Goal: Task Accomplishment & Management: Manage account settings

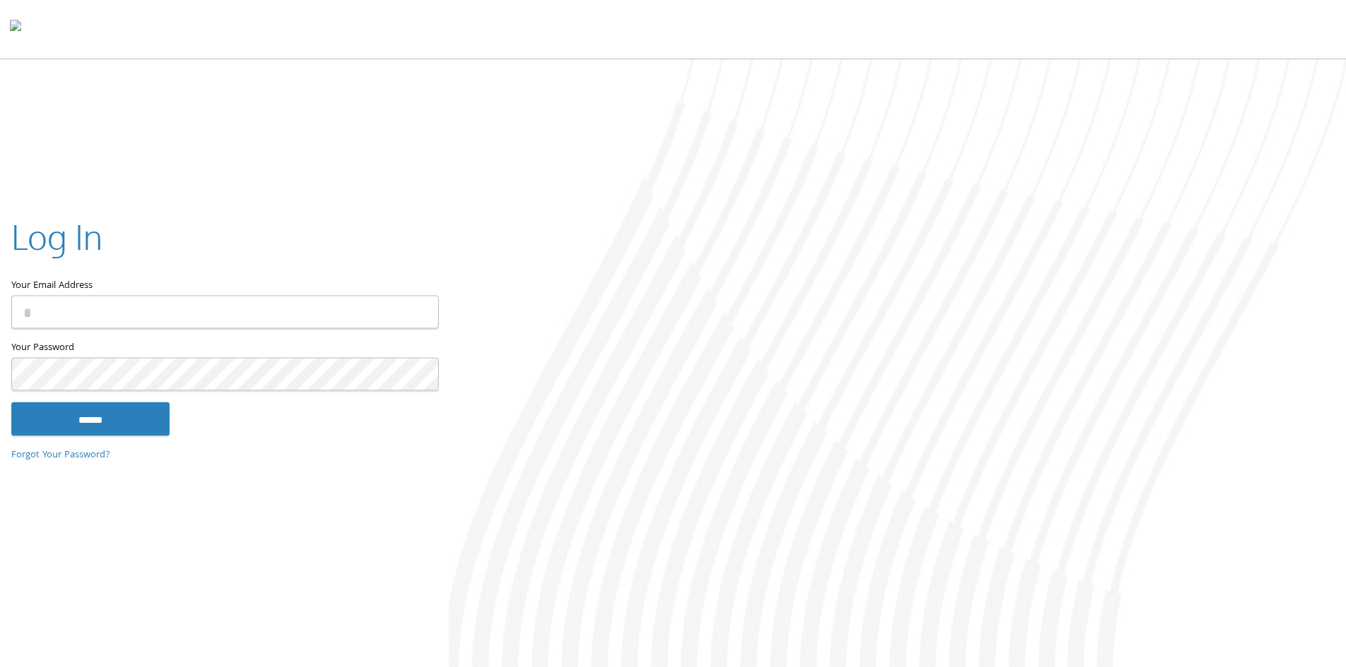
type input "**********"
click at [102, 433] on input "******" at bounding box center [90, 419] width 158 height 34
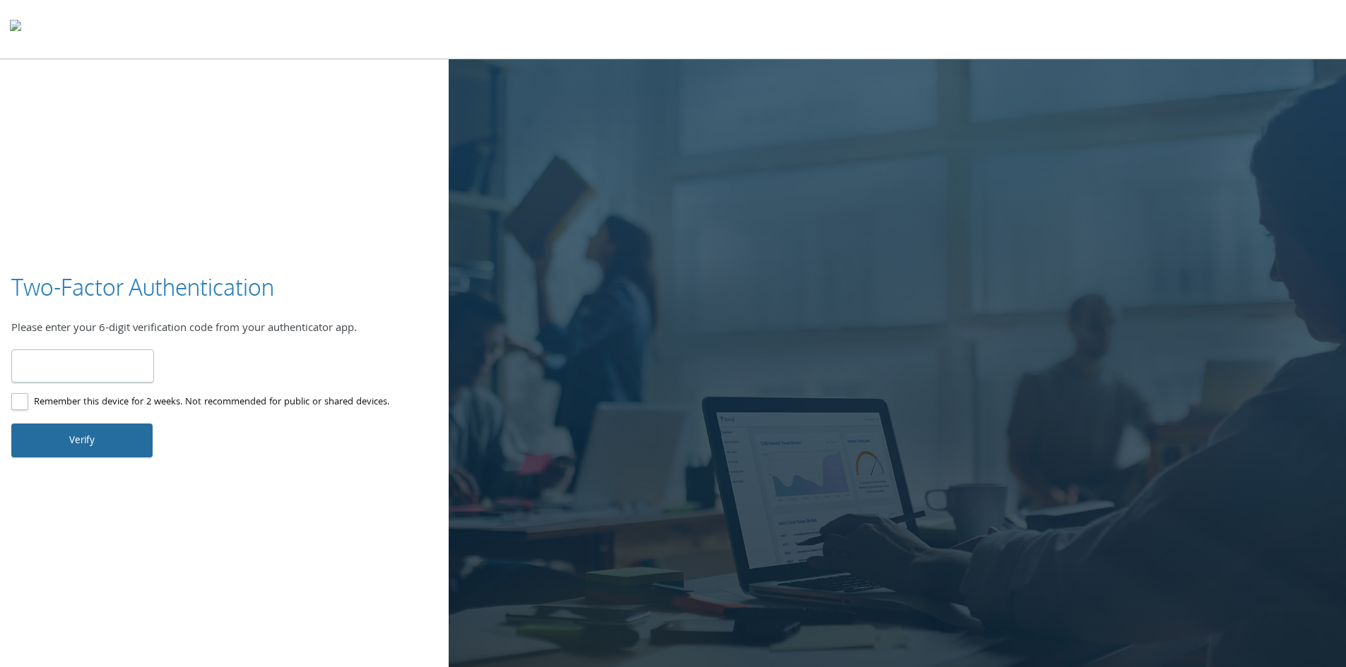
type input "******"
click at [120, 441] on button "Verify" at bounding box center [81, 441] width 141 height 34
